Goal: Check status: Check status

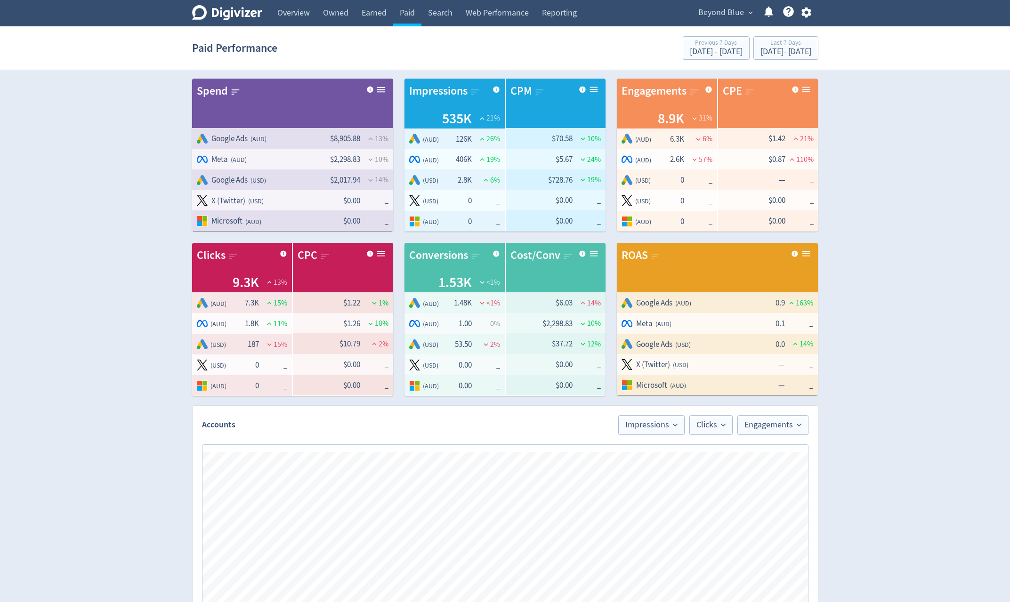
click at [716, 17] on span "Beyond Blue" at bounding box center [721, 12] width 46 height 15
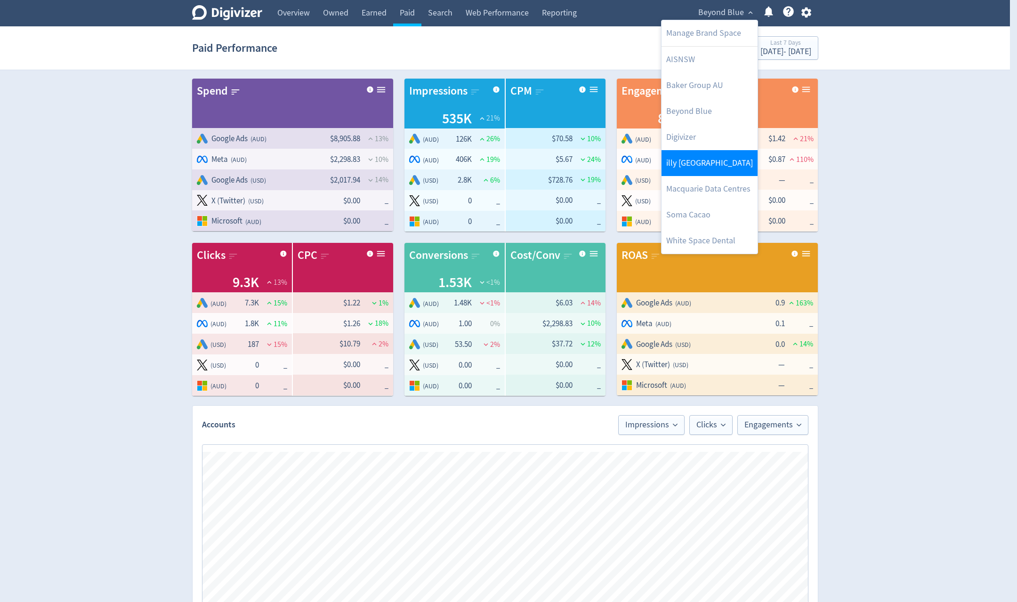
click at [704, 162] on link "illy [GEOGRAPHIC_DATA]" at bounding box center [710, 163] width 96 height 26
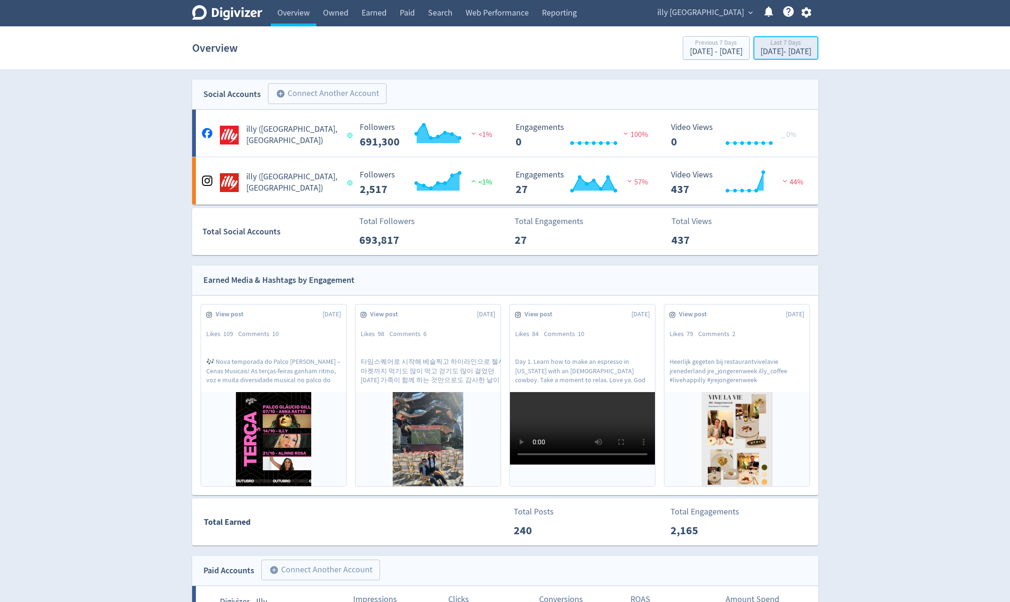
click at [776, 56] on div "[DATE] - [DATE]" at bounding box center [786, 52] width 51 height 8
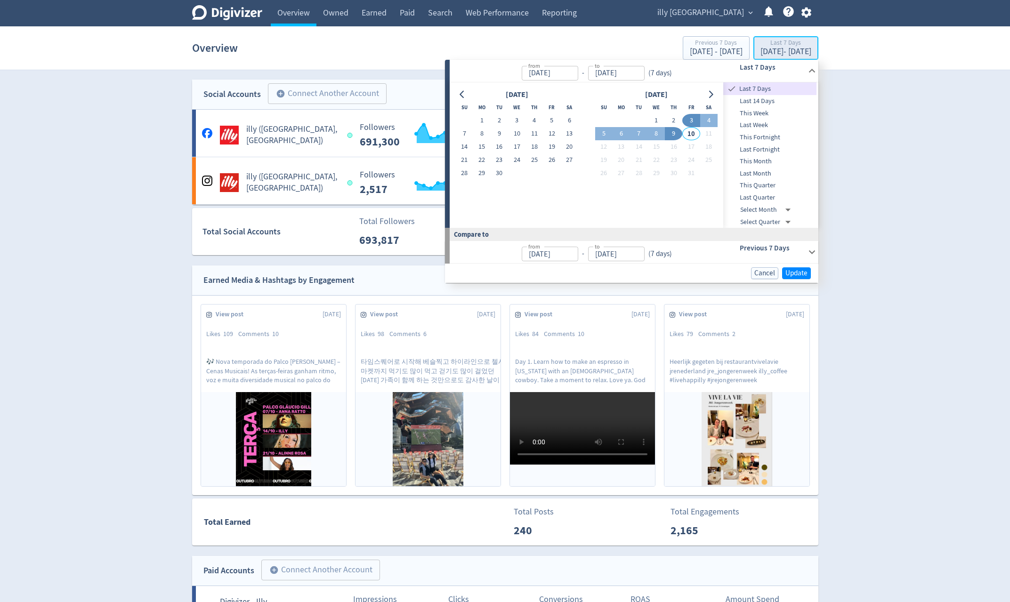
type input "[DATE]"
click at [670, 139] on button "9" at bounding box center [673, 133] width 17 height 13
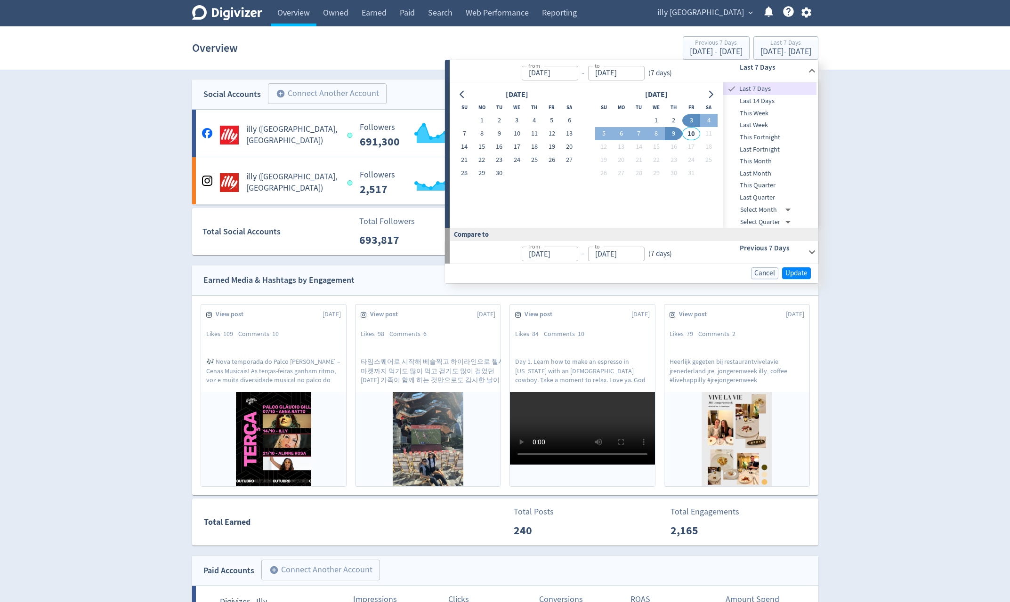
type input "[DATE]"
click at [805, 276] on span "Update" at bounding box center [797, 272] width 22 height 7
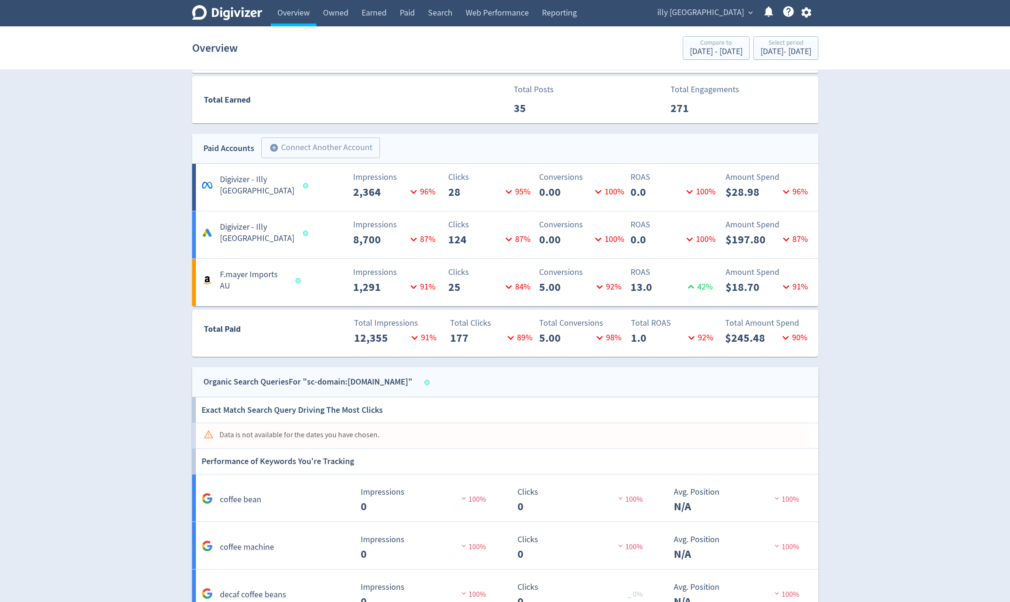
scroll to position [463, 0]
